Goal: Communication & Community: Answer question/provide support

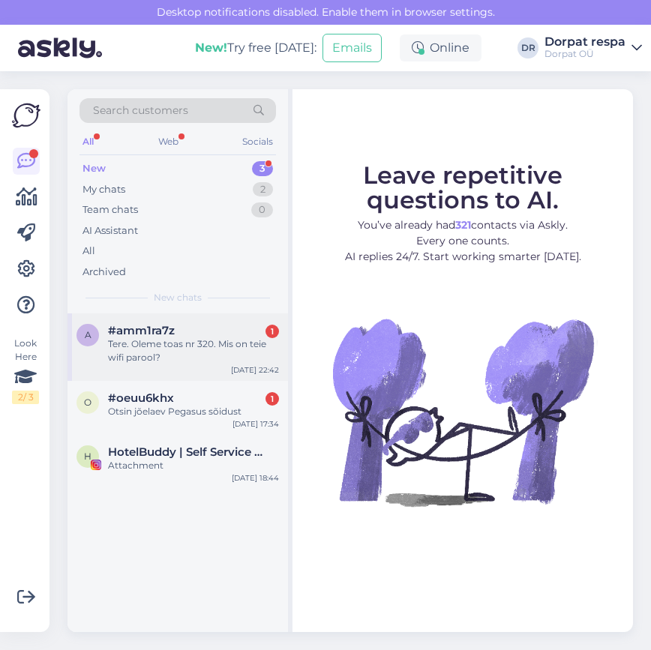
click at [173, 356] on div "Tere. Oleme toas nr 320. Mis on teie wifi parool?" at bounding box center [193, 351] width 171 height 27
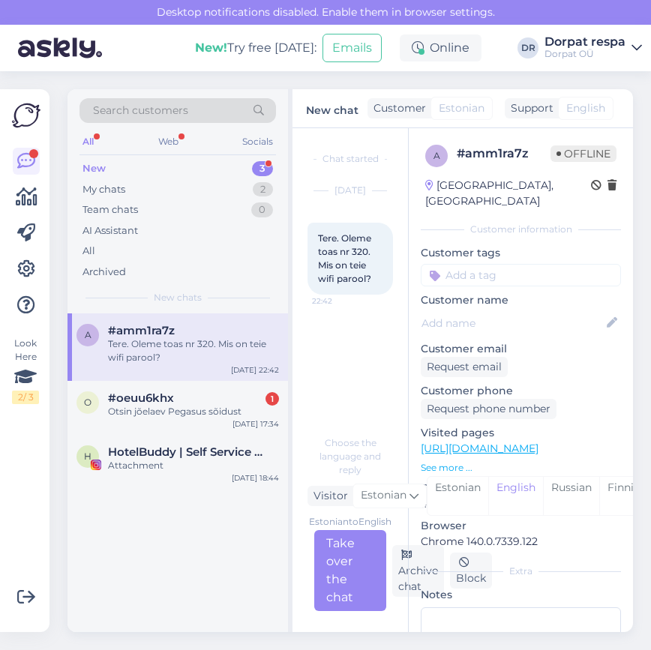
click at [354, 568] on div "Estonian to English Take over the chat" at bounding box center [350, 570] width 72 height 81
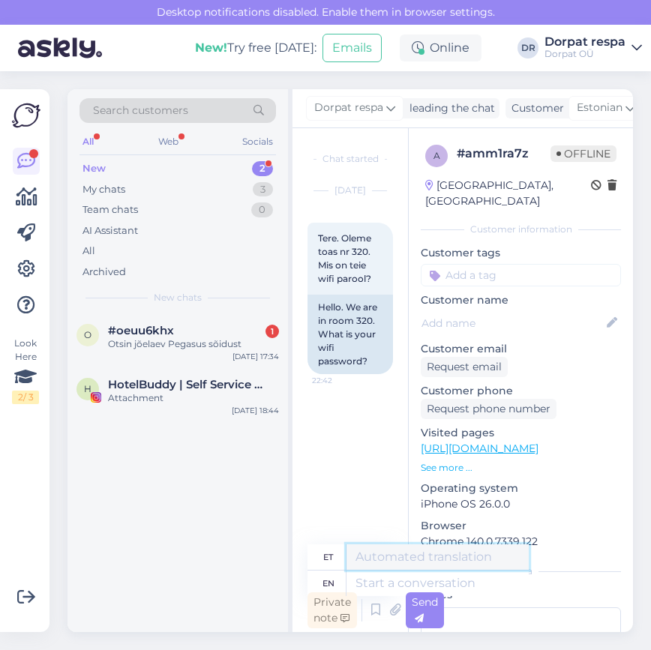
click at [380, 561] on textarea at bounding box center [438, 558] width 182 height 26
click at [458, 584] on textarea at bounding box center [438, 584] width 182 height 26
type textarea "Hello"
type textarea "Tere"
type textarea "Hello!"
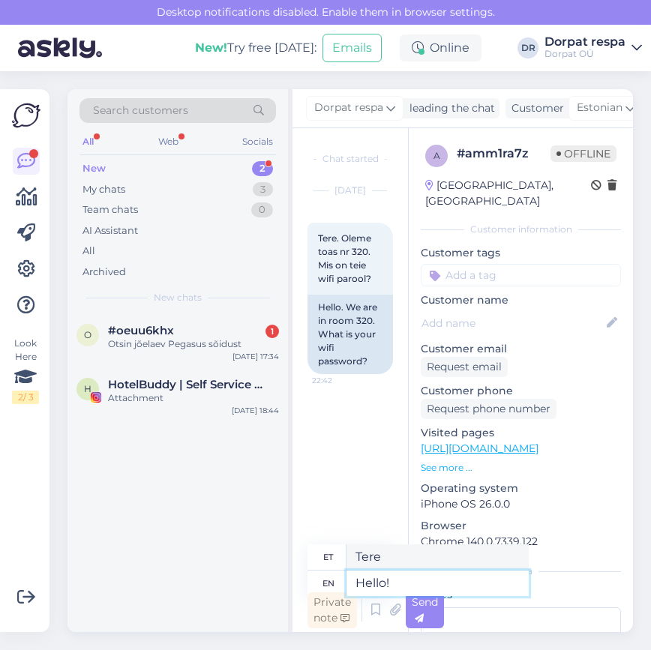
type textarea "Tere!"
type textarea "Hello! The"
type textarea "Tere! See"
type textarea "Hello! The wif"
type textarea "Tere! Wife"
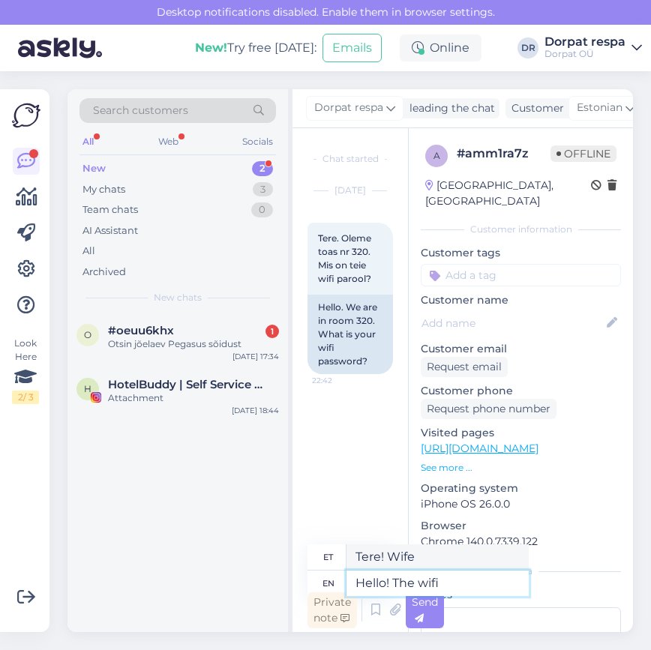
type textarea "Hello! The wifi"
type textarea "Tere! WiFi"
type textarea "Hello! The wifi does"
type textarea "Tere! WiFi teeb seda."
type textarea "Hello! The wifi does not"
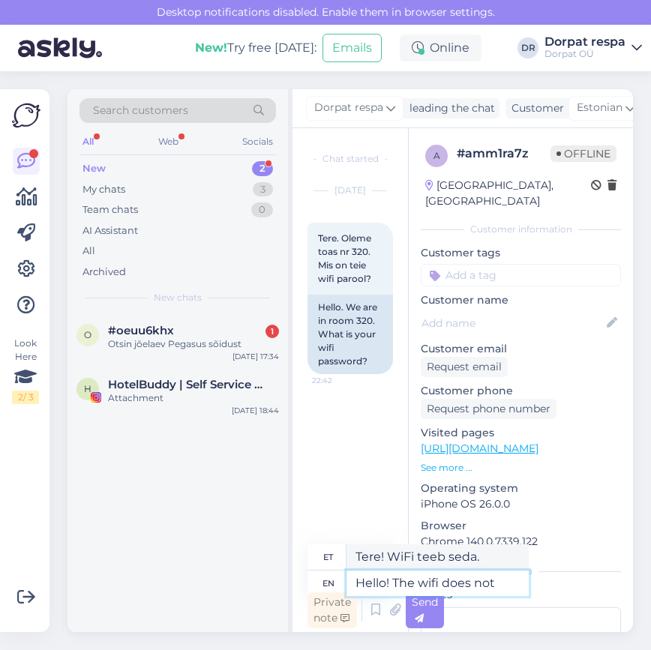
type textarea "Tere! WiFi ei tööta."
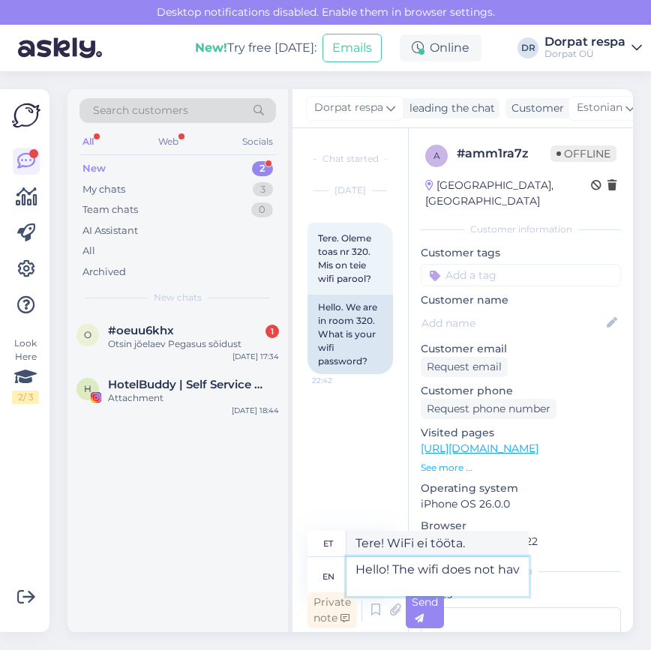
type textarea "Hello! The wifi does not have"
type textarea "Tere! WiFi-l pole"
type textarea "Hello! The wifi does not have a passw"
type textarea "Tere! WiFi-l pole [PERSON_NAME]."
type textarea "Hello! The wifi does not have a passwo"
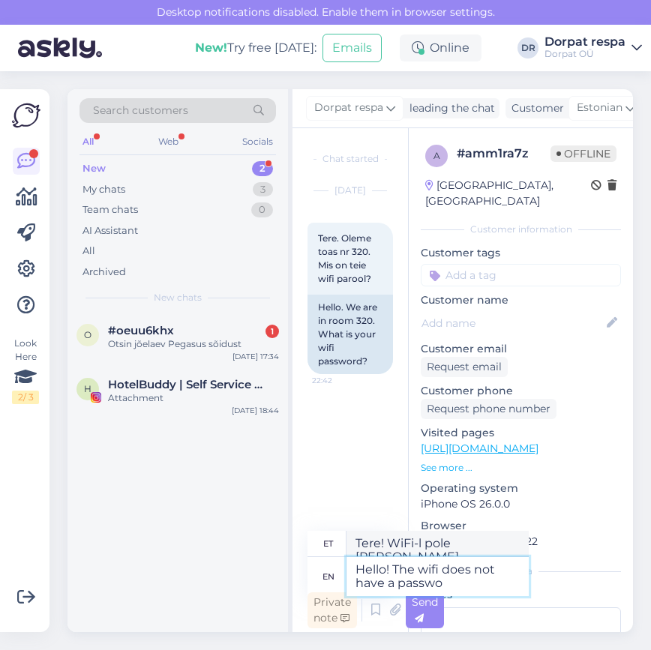
type textarea "Tere! WiFi-l pole parooli."
type textarea "Hello! The wifi does not have a password."
click at [426, 609] on div "Send" at bounding box center [425, 611] width 38 height 36
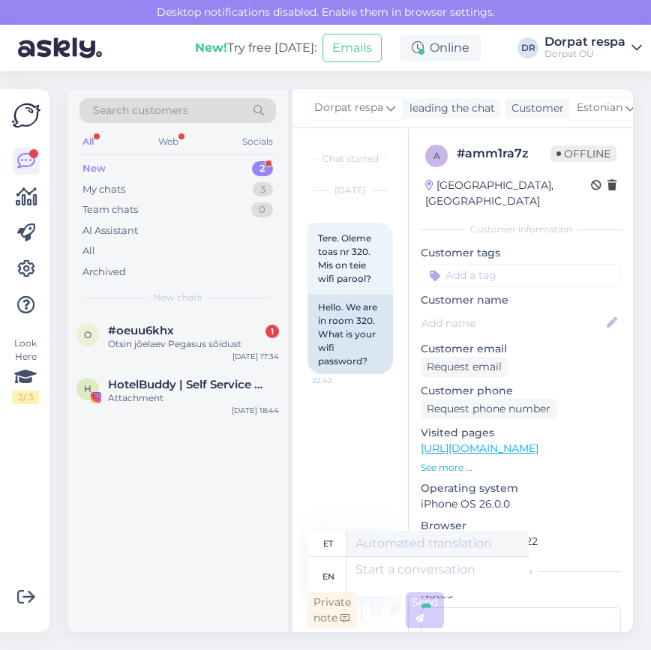
scroll to position [58, 0]
